Goal: Find specific page/section: Find specific page/section

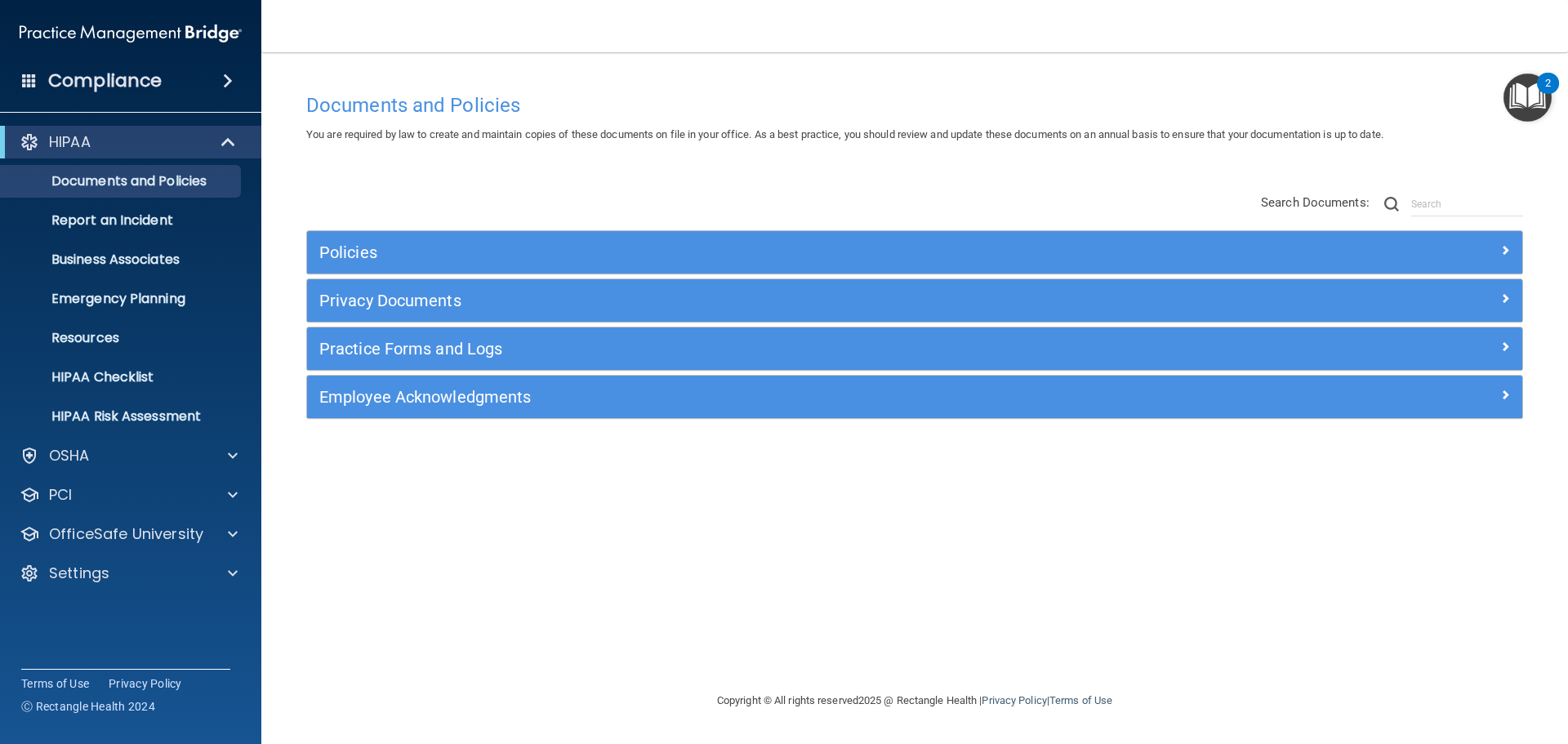
click at [223, 78] on span at bounding box center [228, 80] width 10 height 19
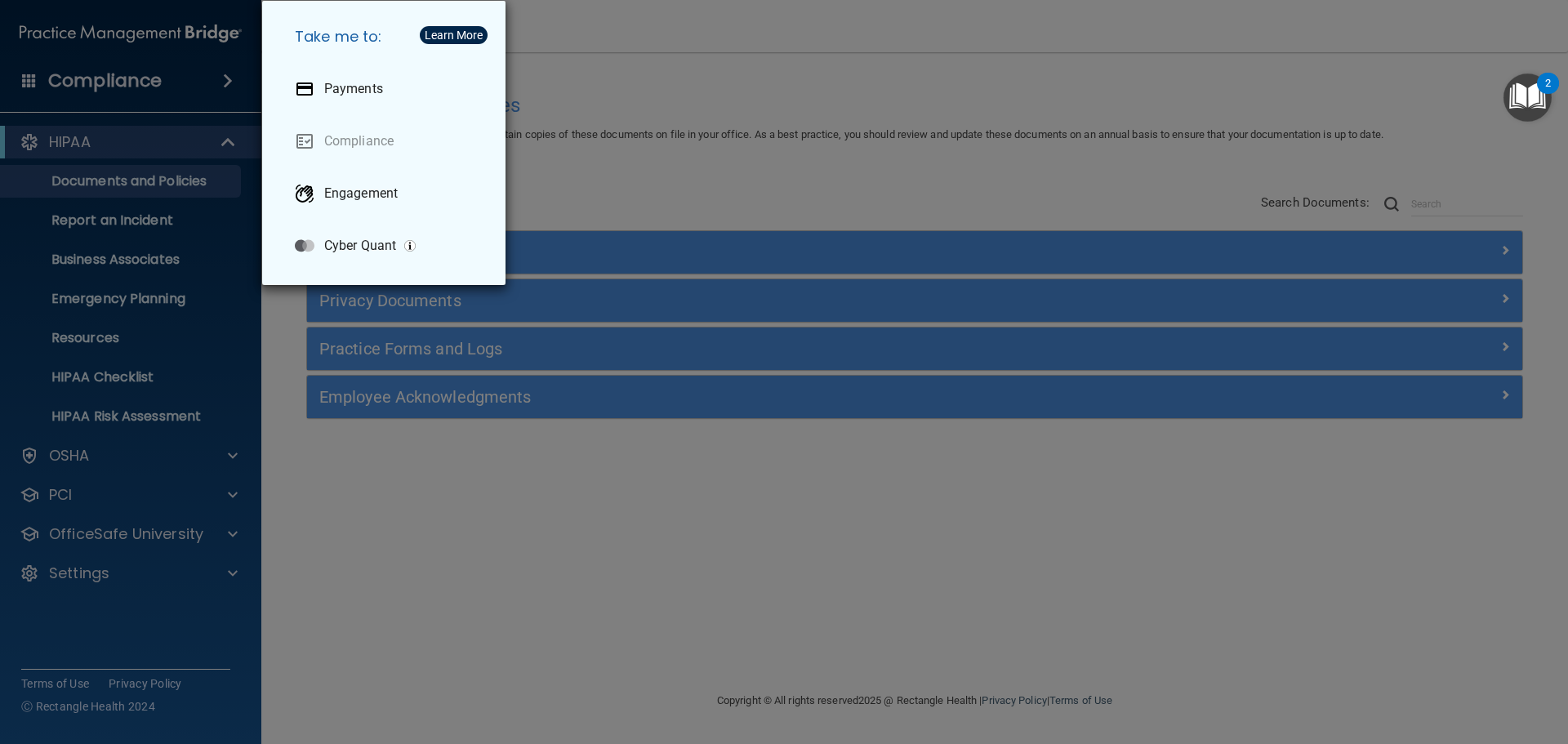
click at [183, 586] on div "Take me to: Payments Compliance Engagement Cyber Quant" at bounding box center [784, 372] width 1568 height 744
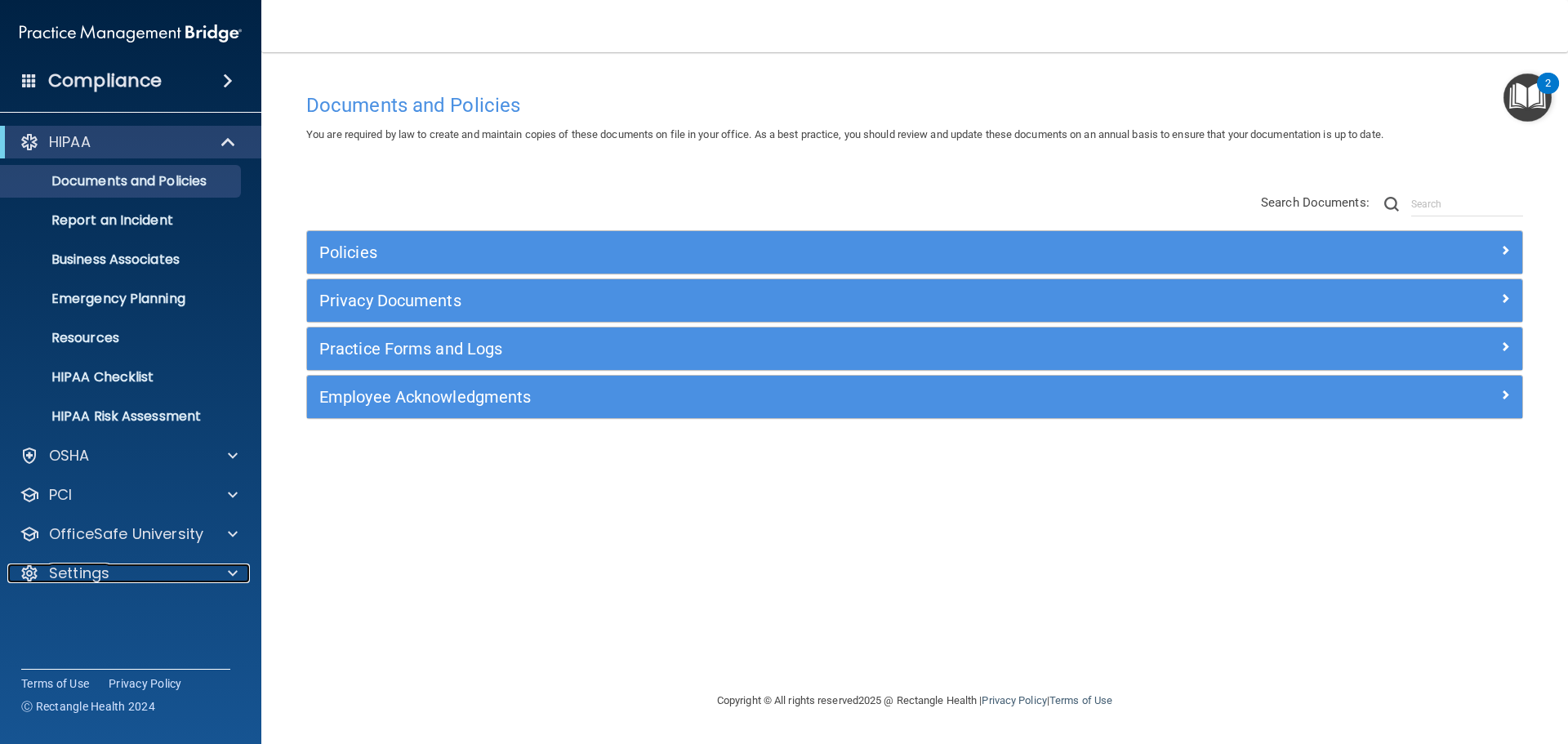
click at [225, 579] on div at bounding box center [230, 572] width 41 height 19
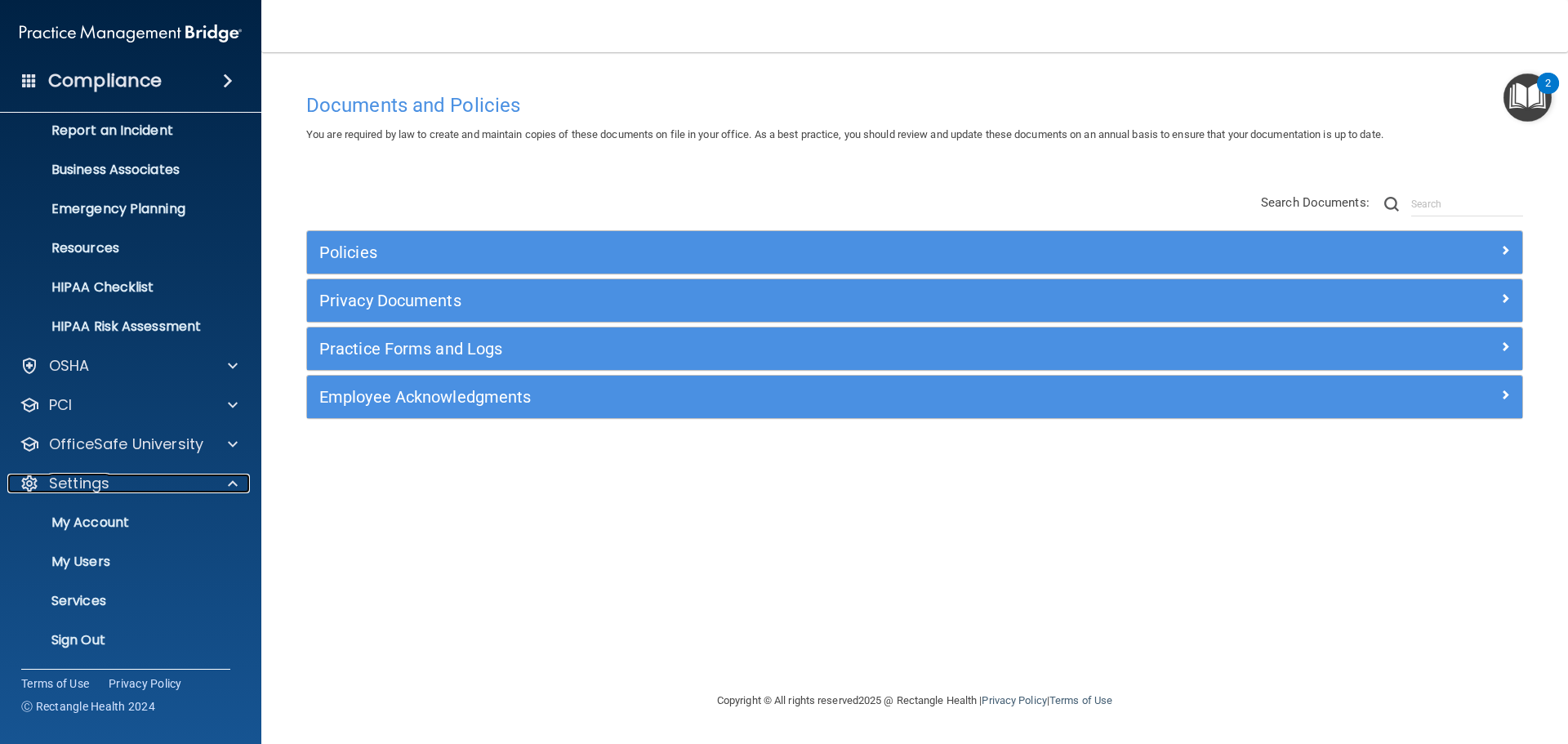
scroll to position [91, 0]
click at [233, 439] on span at bounding box center [232, 443] width 10 height 19
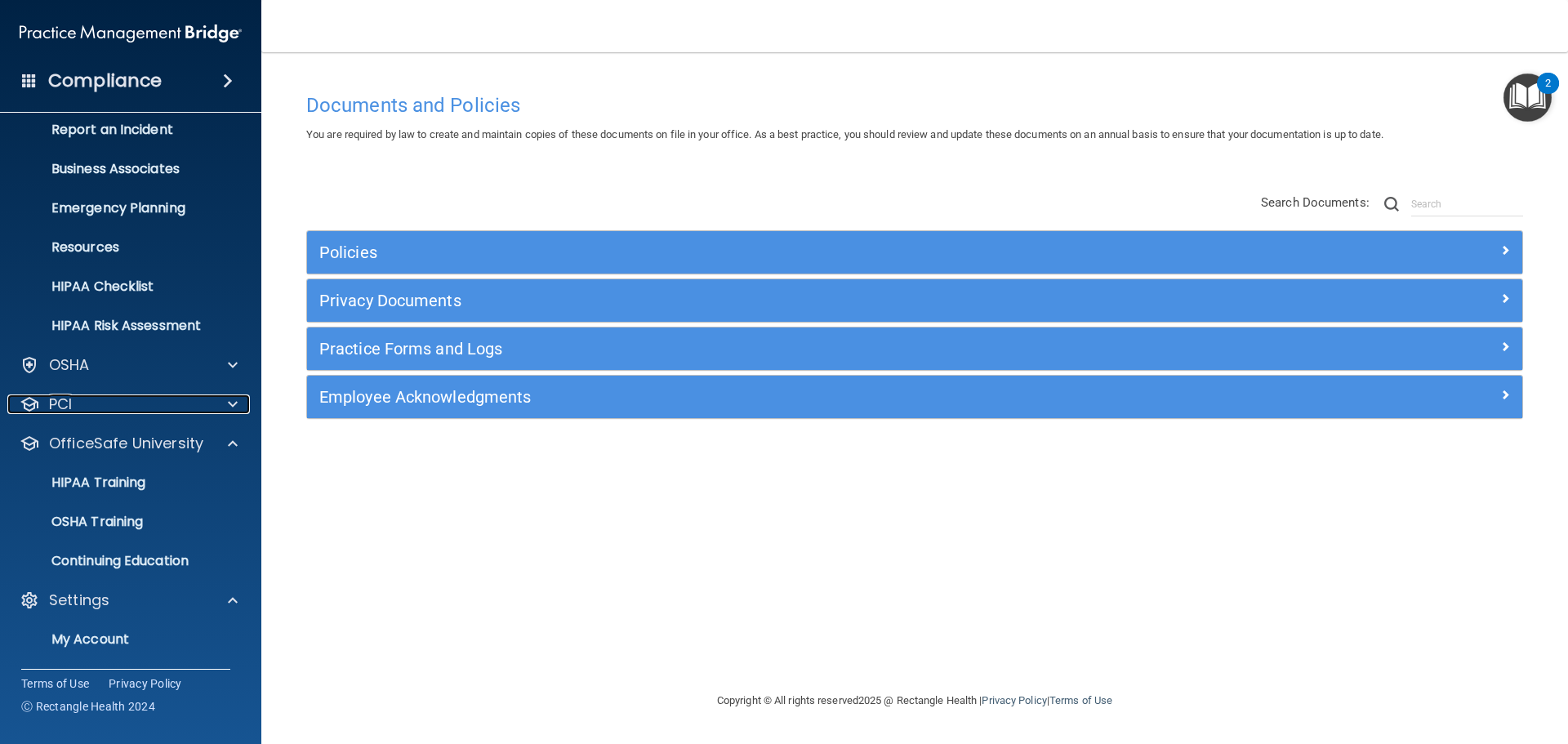
click at [228, 411] on span at bounding box center [232, 404] width 10 height 19
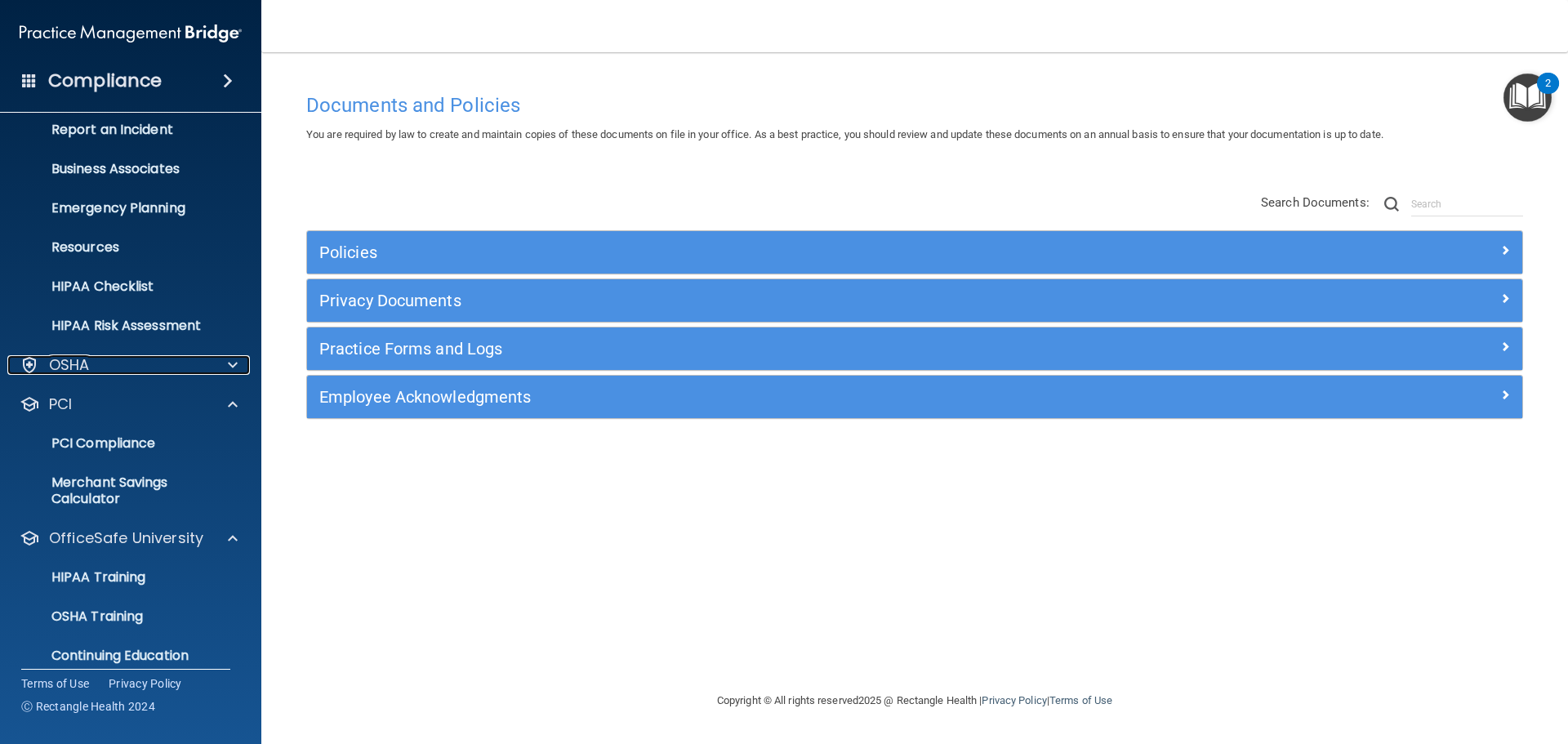
click at [230, 370] on span at bounding box center [232, 364] width 10 height 19
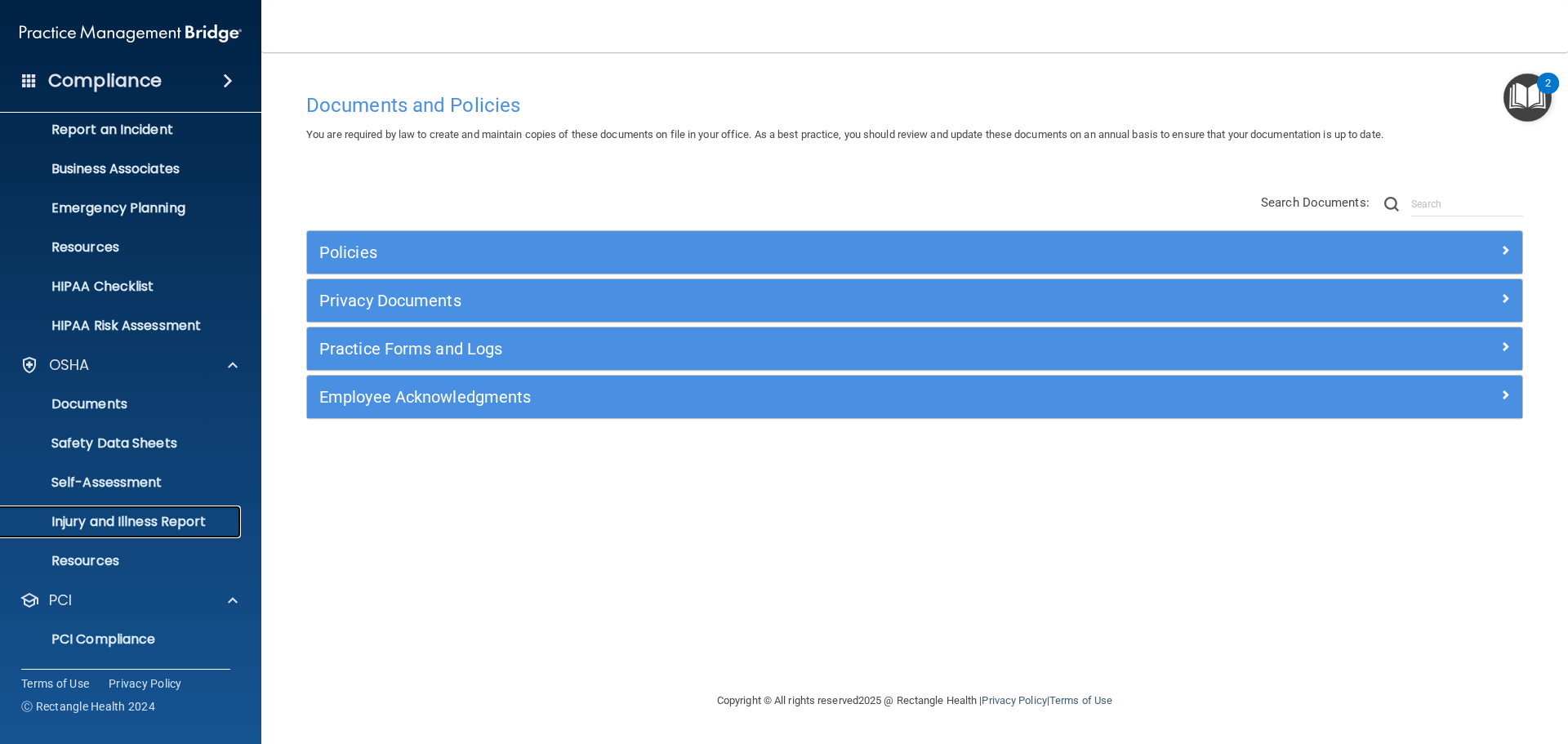
click at [135, 523] on p "Injury and Illness Report" at bounding box center [122, 522] width 223 height 17
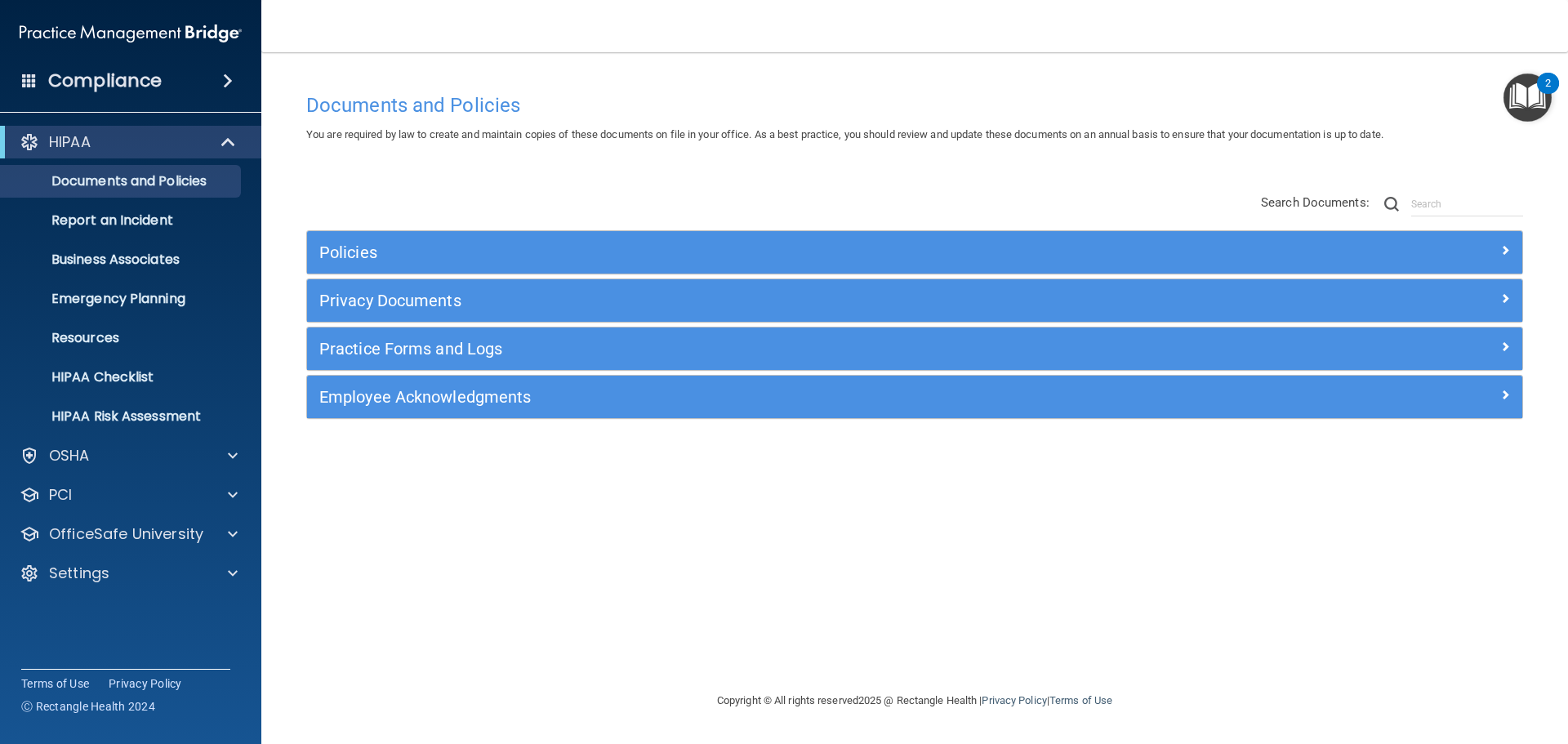
click at [223, 73] on span at bounding box center [228, 80] width 10 height 19
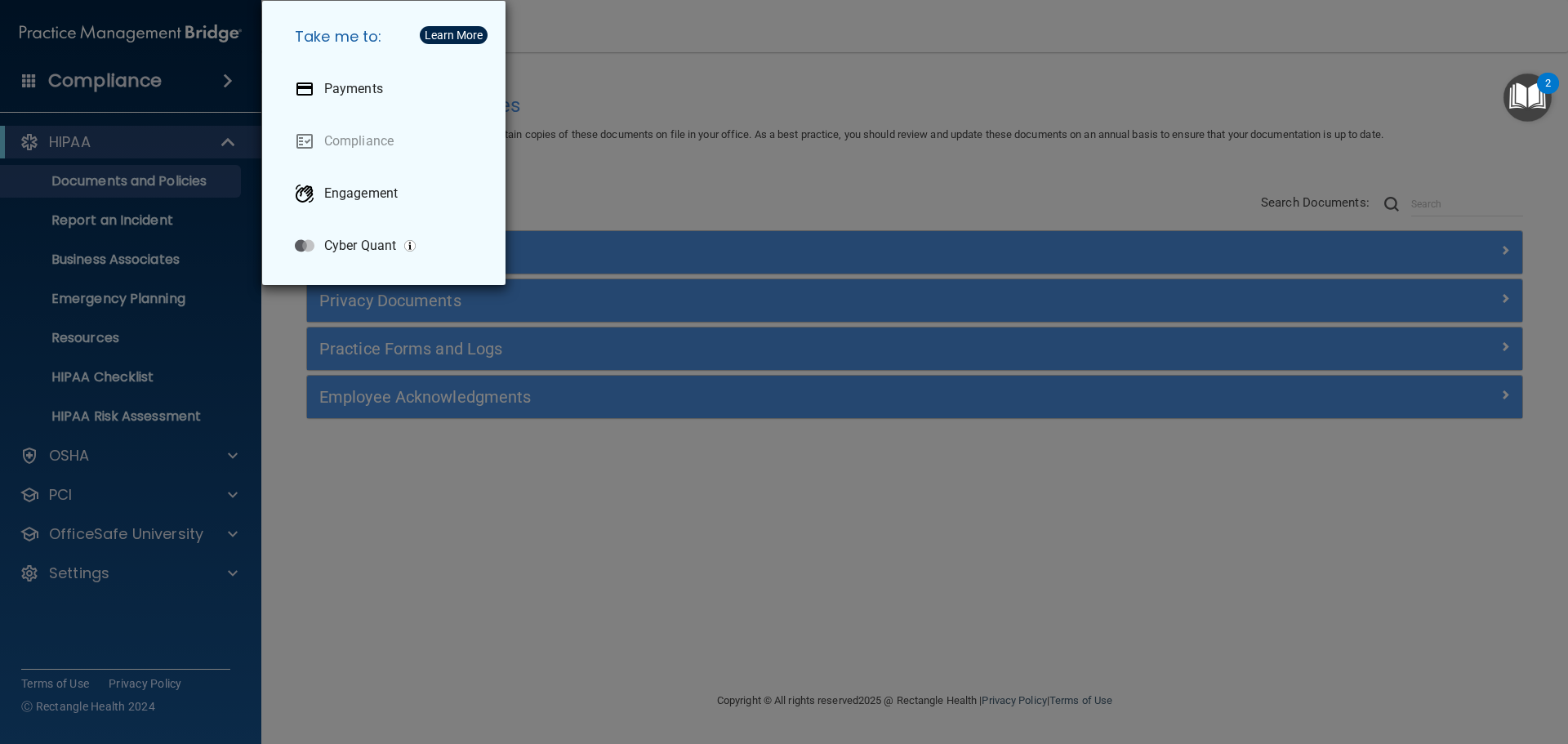
click at [95, 167] on div "Take me to: Payments Compliance Engagement Cyber Quant" at bounding box center [784, 372] width 1568 height 744
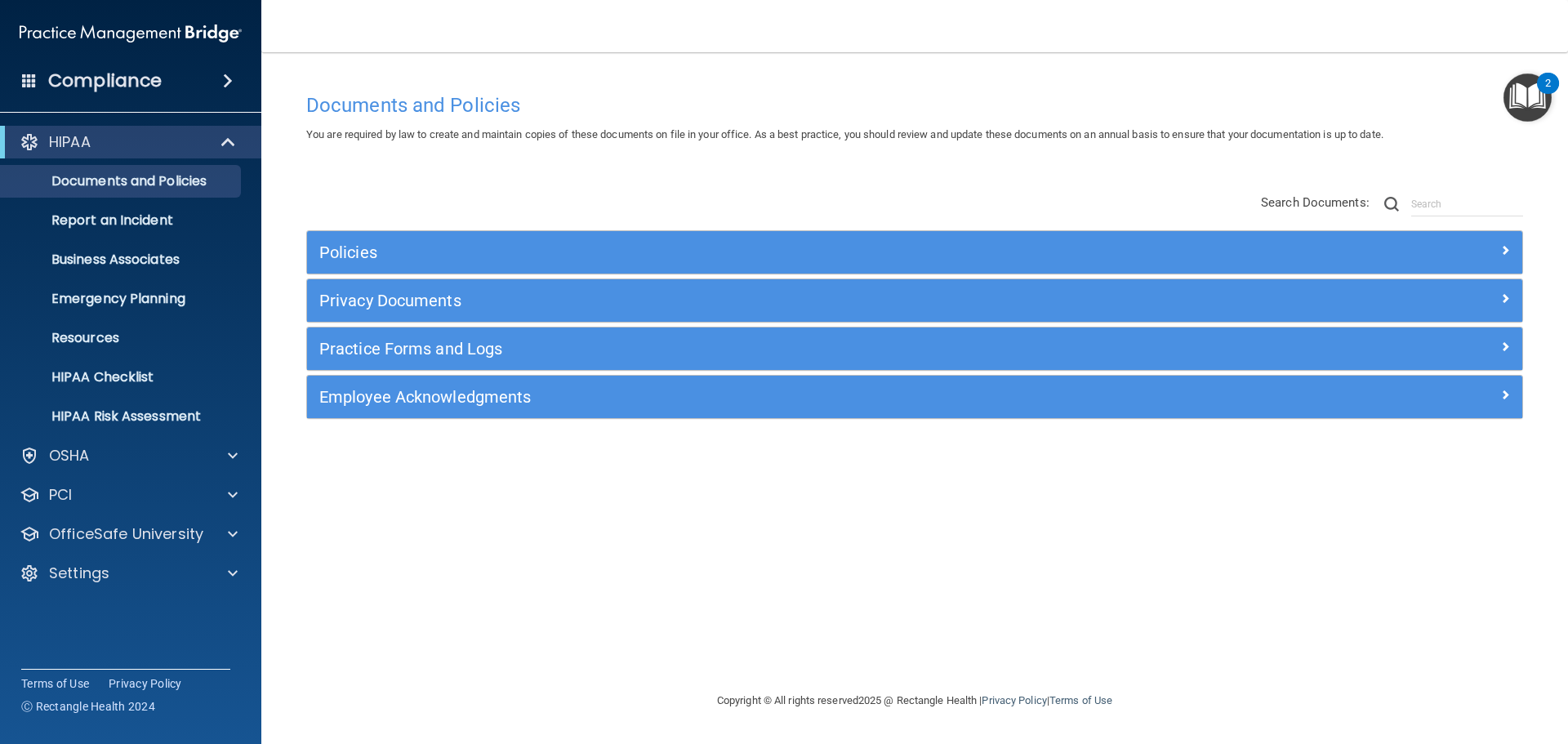
click at [218, 152] on div "HIPAA" at bounding box center [130, 142] width 261 height 33
click at [233, 148] on span at bounding box center [229, 141] width 14 height 19
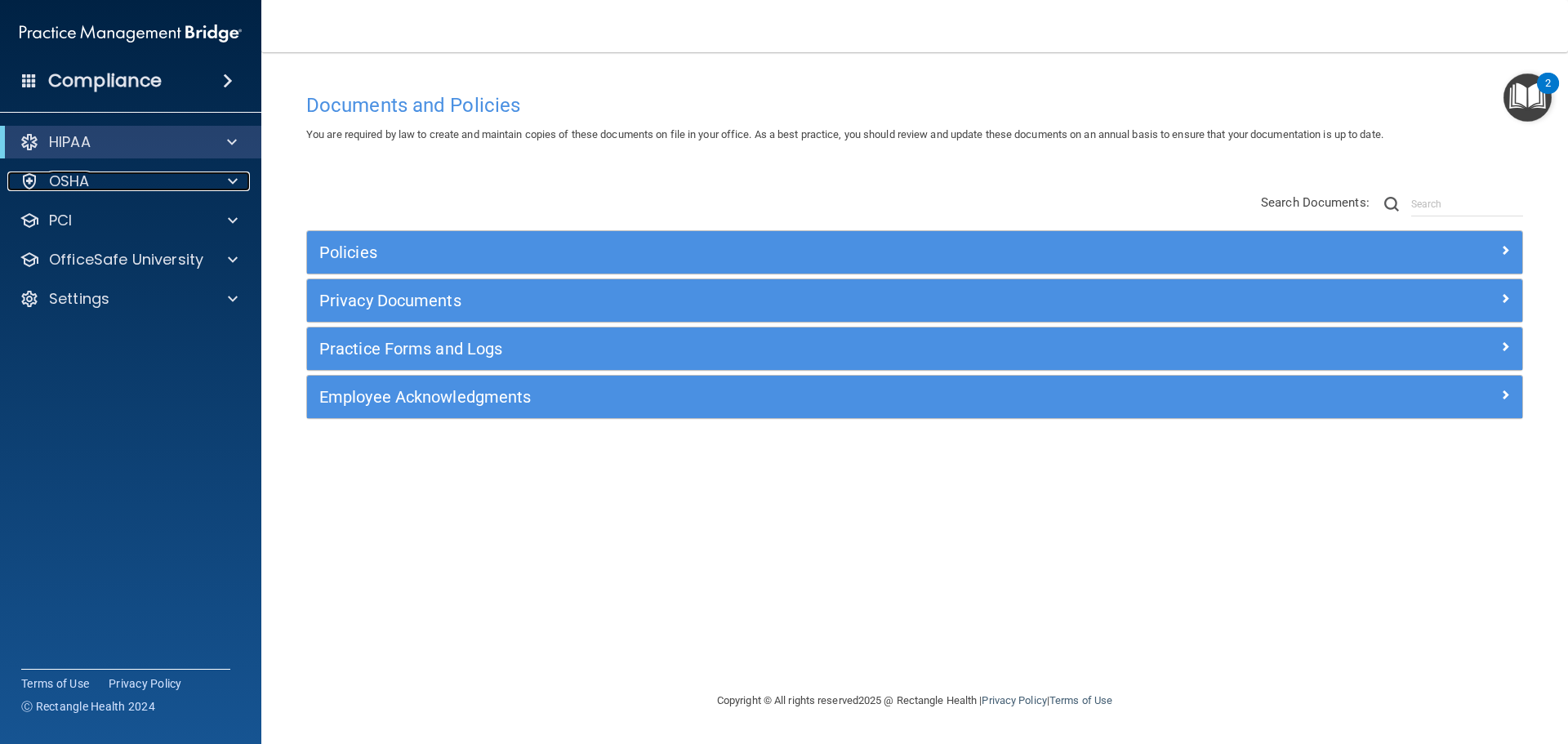
click at [232, 183] on span at bounding box center [232, 181] width 10 height 19
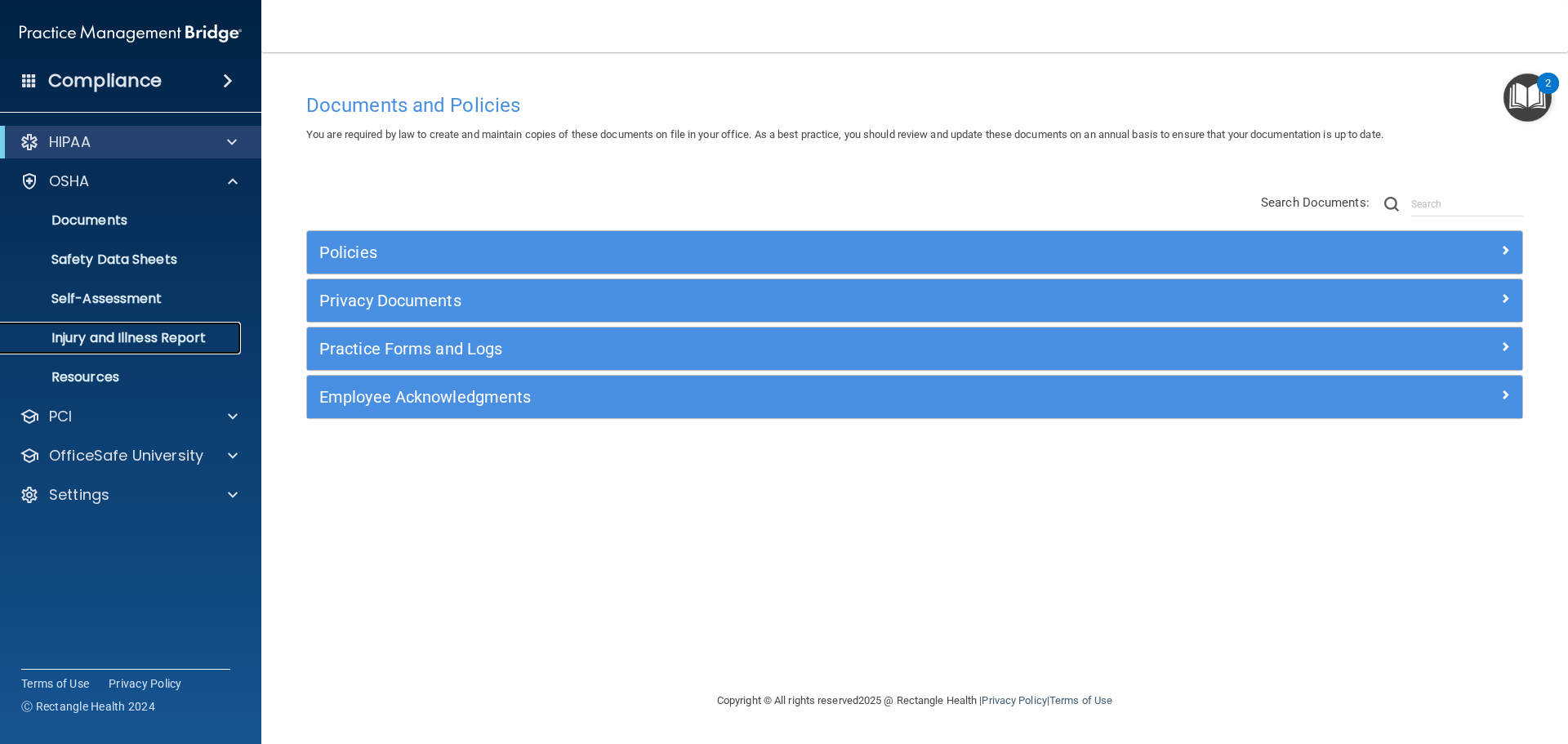
click at [142, 344] on p "Injury and Illness Report" at bounding box center [122, 339] width 223 height 17
